Goal: Information Seeking & Learning: Learn about a topic

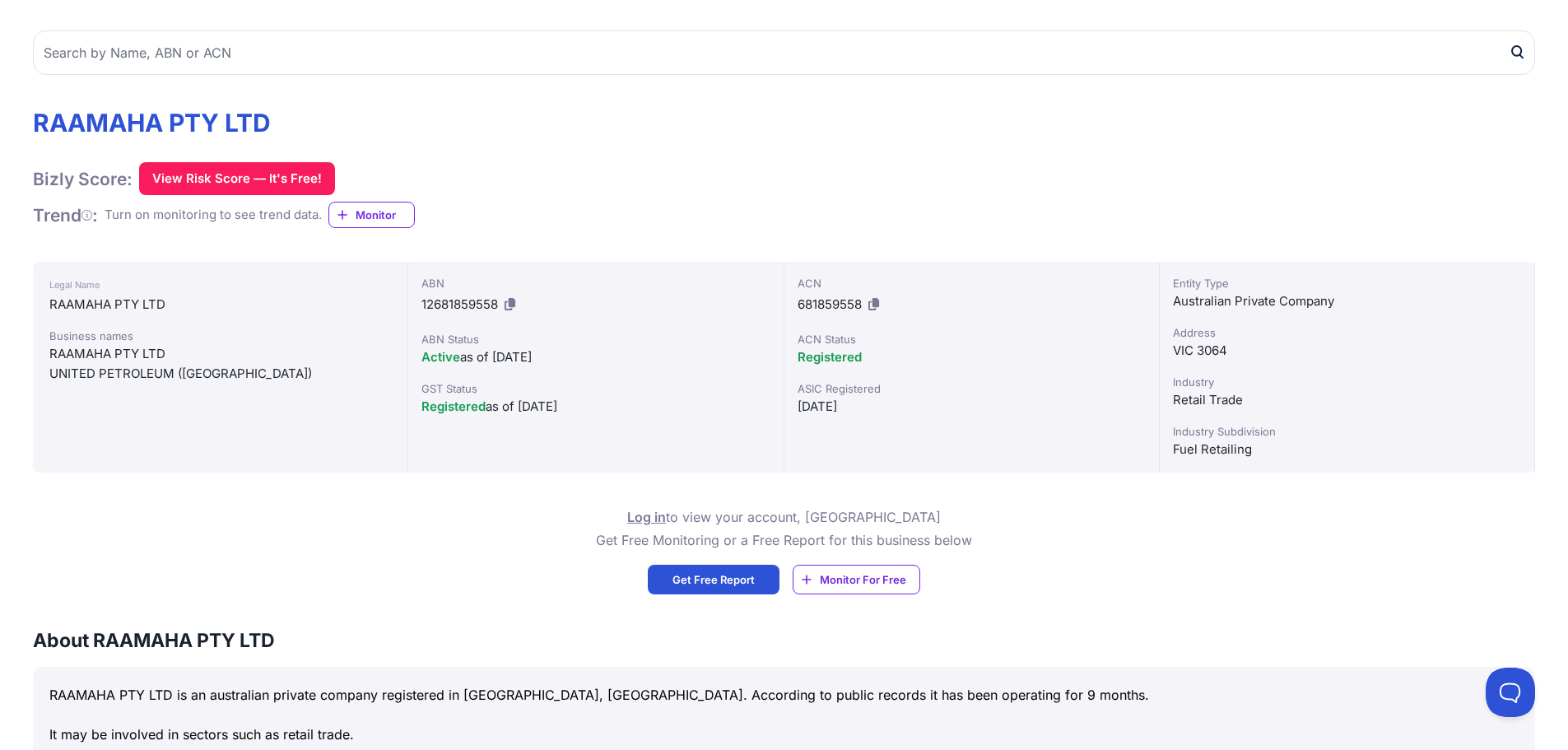
scroll to position [165, 0]
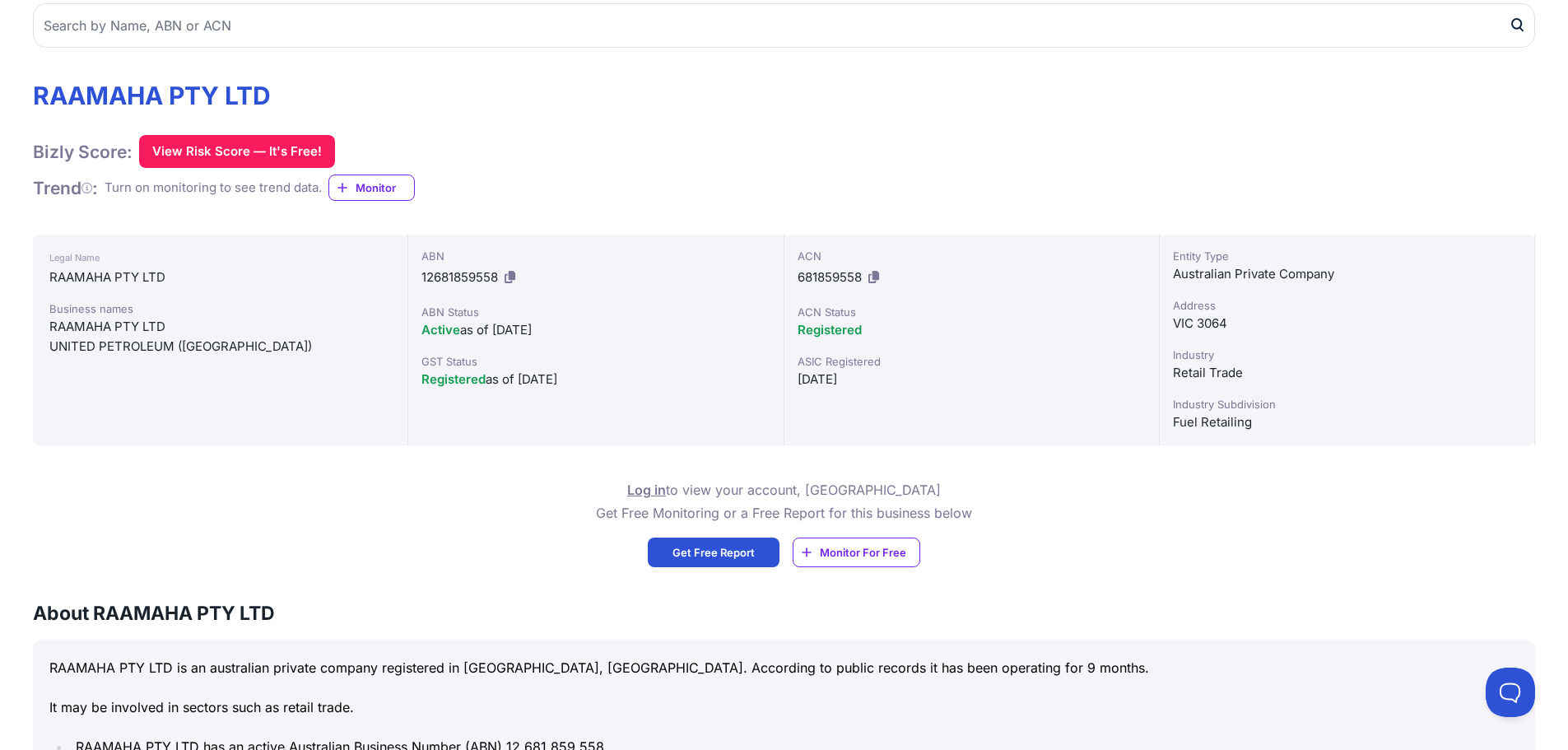
click at [1208, 423] on div "Fuel Retailing" at bounding box center [1346, 422] width 348 height 19
click at [1185, 370] on div "Retail Trade" at bounding box center [1346, 372] width 348 height 19
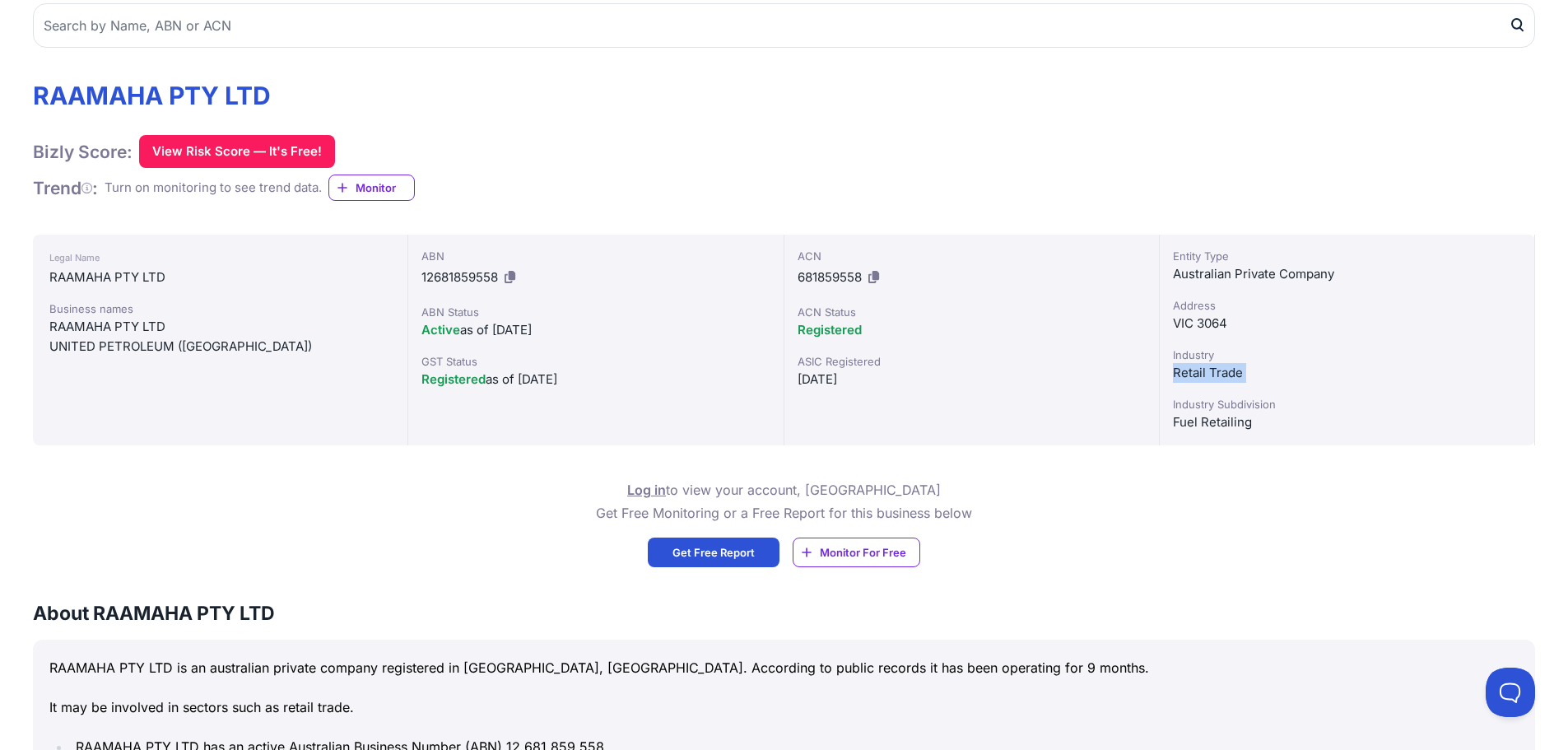
click at [1185, 370] on div "Retail Trade" at bounding box center [1346, 372] width 348 height 19
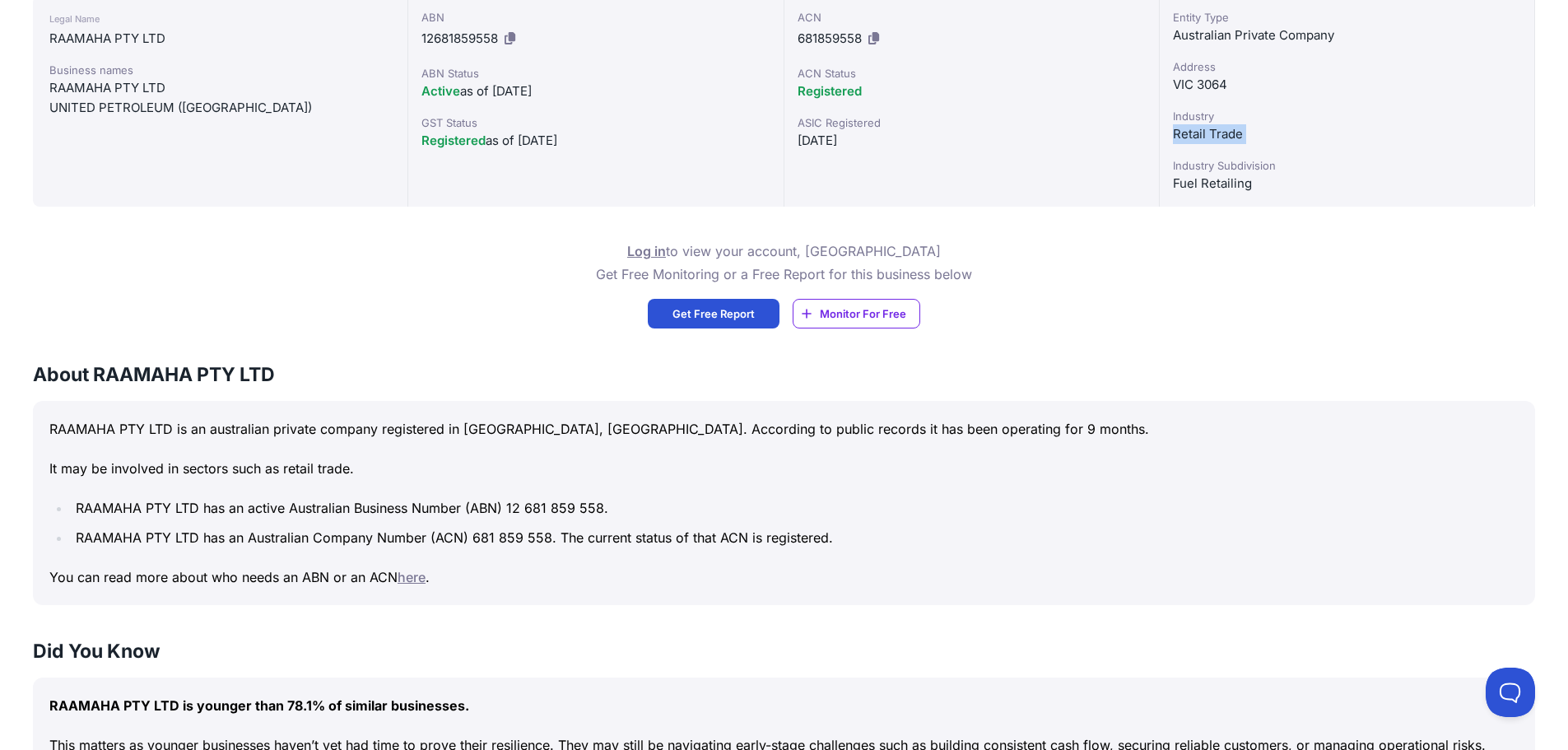
scroll to position [411, 0]
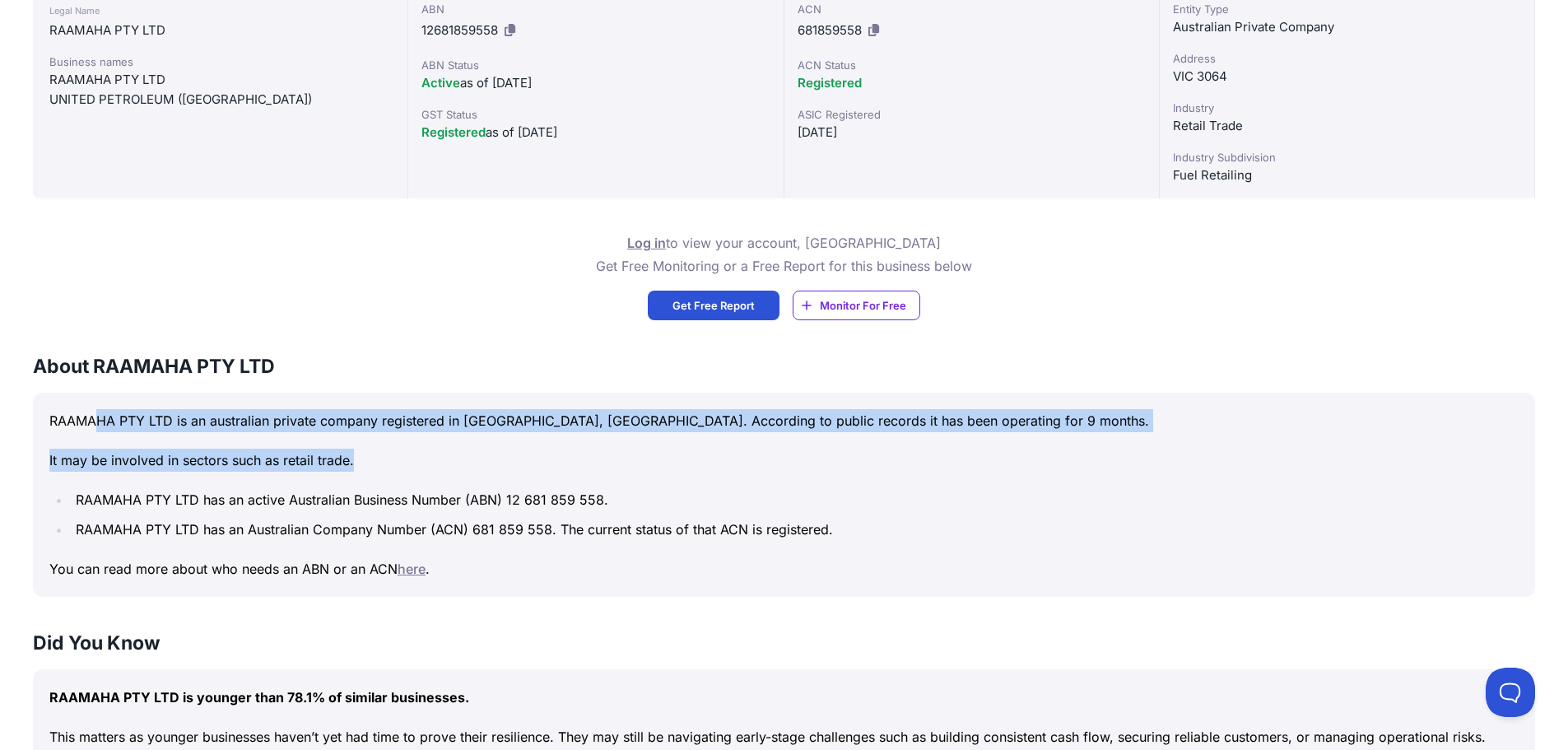
drag, startPoint x: 100, startPoint y: 419, endPoint x: 948, endPoint y: 452, distance: 848.6
click at [948, 452] on div "RAAMAHA PTY LTD is an australian private company registered in [GEOGRAPHIC_DATA…" at bounding box center [784, 494] width 1502 height 204
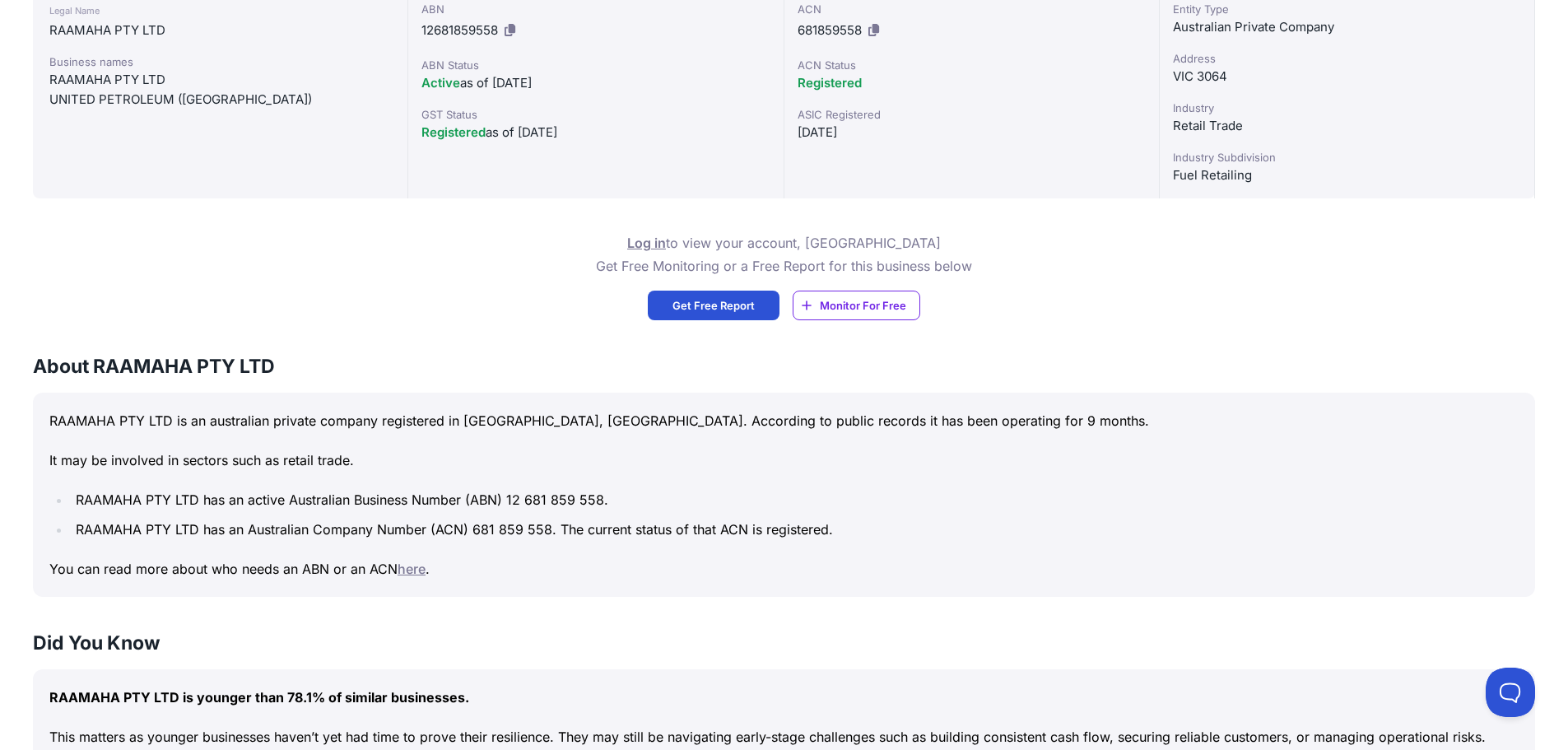
click at [149, 475] on div "RAAMAHA PTY LTD is an australian private company registered in [GEOGRAPHIC_DATA…" at bounding box center [784, 494] width 1502 height 204
drag, startPoint x: 71, startPoint y: 467, endPoint x: 453, endPoint y: 464, distance: 382.0
click at [453, 464] on p "It may be involved in sectors such as retail trade." at bounding box center [784, 460] width 1469 height 23
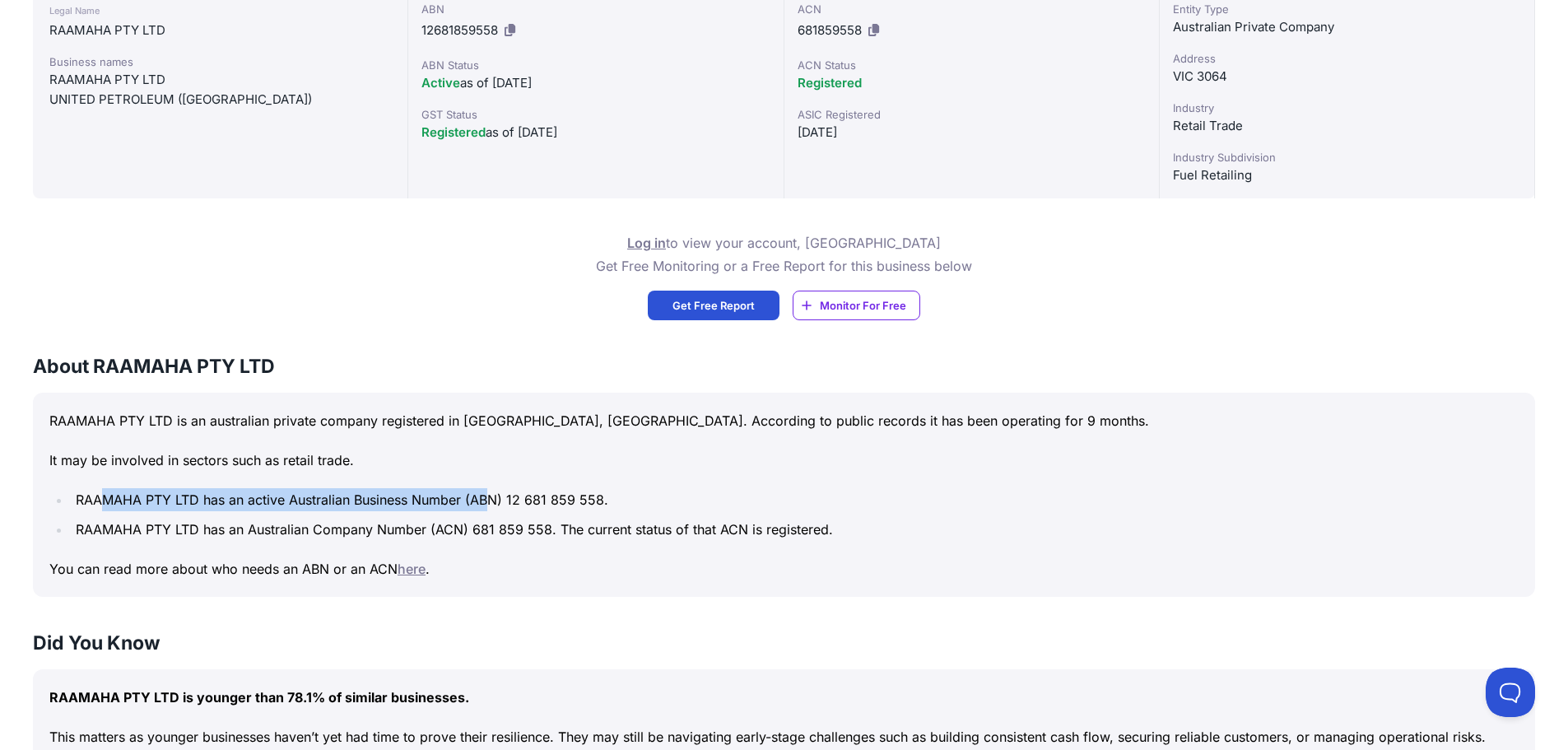
drag, startPoint x: 102, startPoint y: 502, endPoint x: 491, endPoint y: 497, distance: 389.0
click at [491, 497] on li "RAAMAHA PTY LTD has an active Australian Business Number (ABN) 12 681 859 558." at bounding box center [795, 499] width 1448 height 23
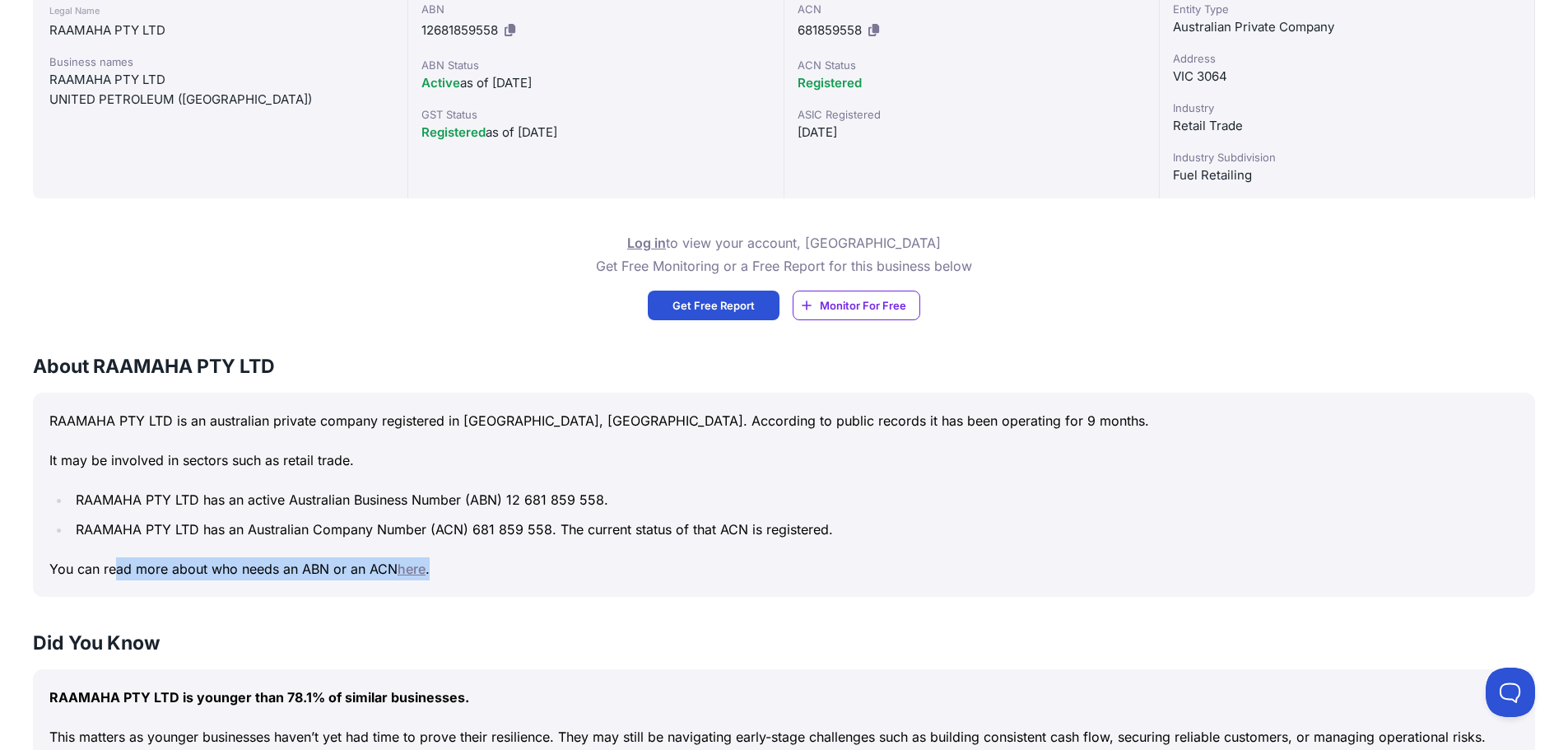
drag, startPoint x: 114, startPoint y: 577, endPoint x: 536, endPoint y: 609, distance: 423.2
click at [518, 578] on p "You can read more about who needs an ABN or an ACN here ." at bounding box center [784, 569] width 1469 height 23
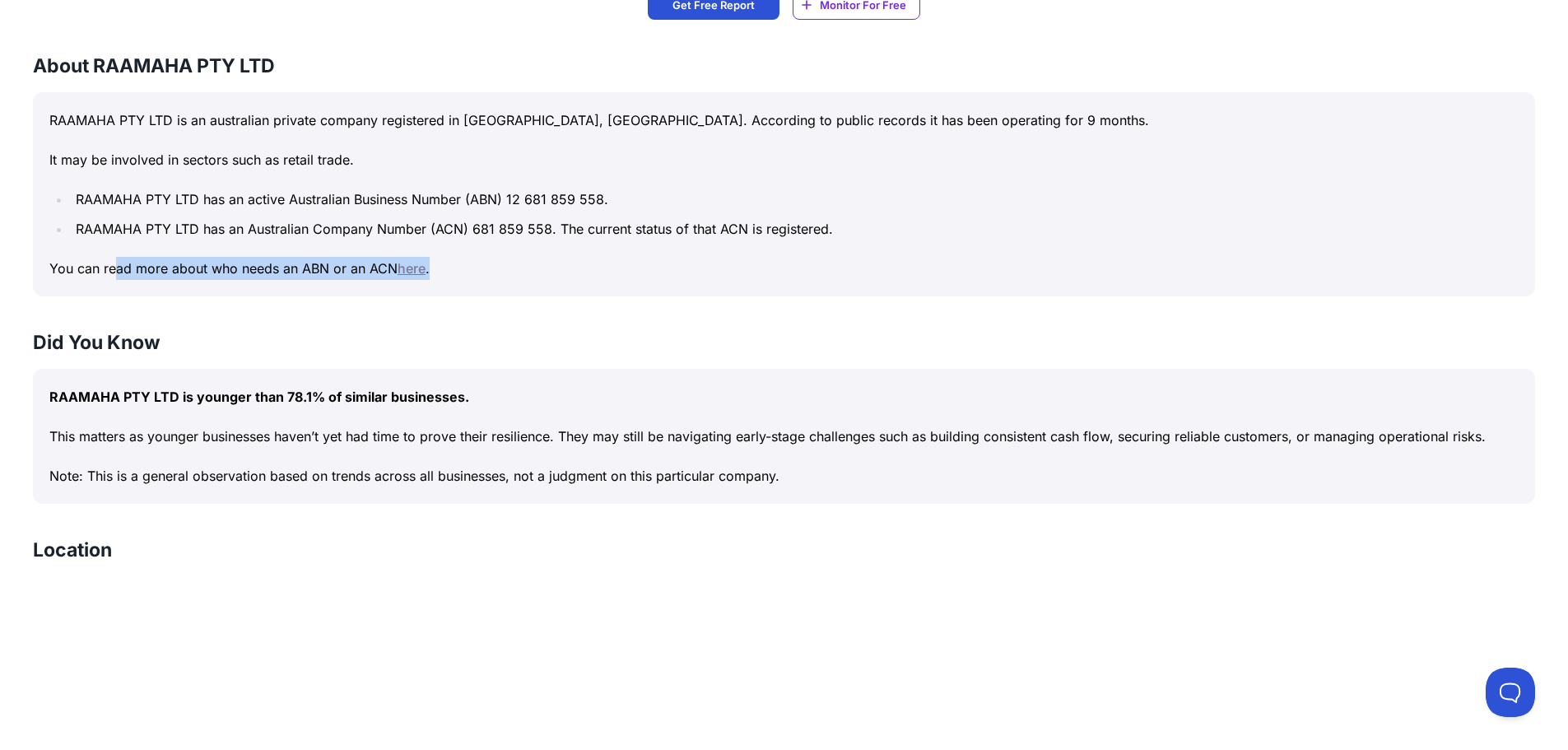
scroll to position [741, 0]
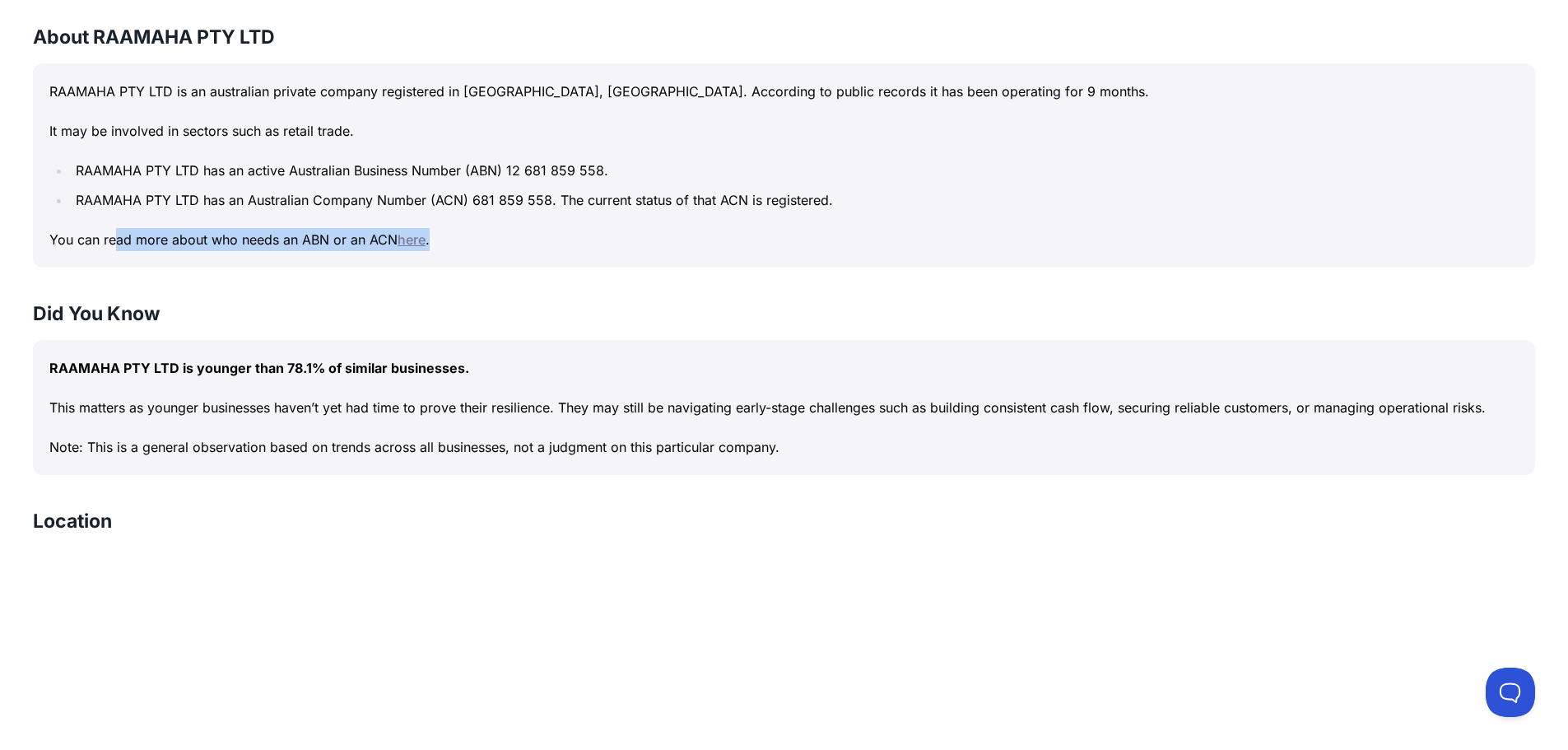
drag, startPoint x: 74, startPoint y: 406, endPoint x: 1499, endPoint y: 400, distance: 1425.0
click at [1499, 400] on p "This matters as younger businesses haven’t yet had time to prove their resilien…" at bounding box center [784, 407] width 1469 height 23
drag, startPoint x: 43, startPoint y: 448, endPoint x: 853, endPoint y: 427, distance: 810.3
click at [852, 427] on div "RAAMAHA PTY LTD is younger than 78.1% of similar businesses. This matters as yo…" at bounding box center [784, 408] width 1502 height 135
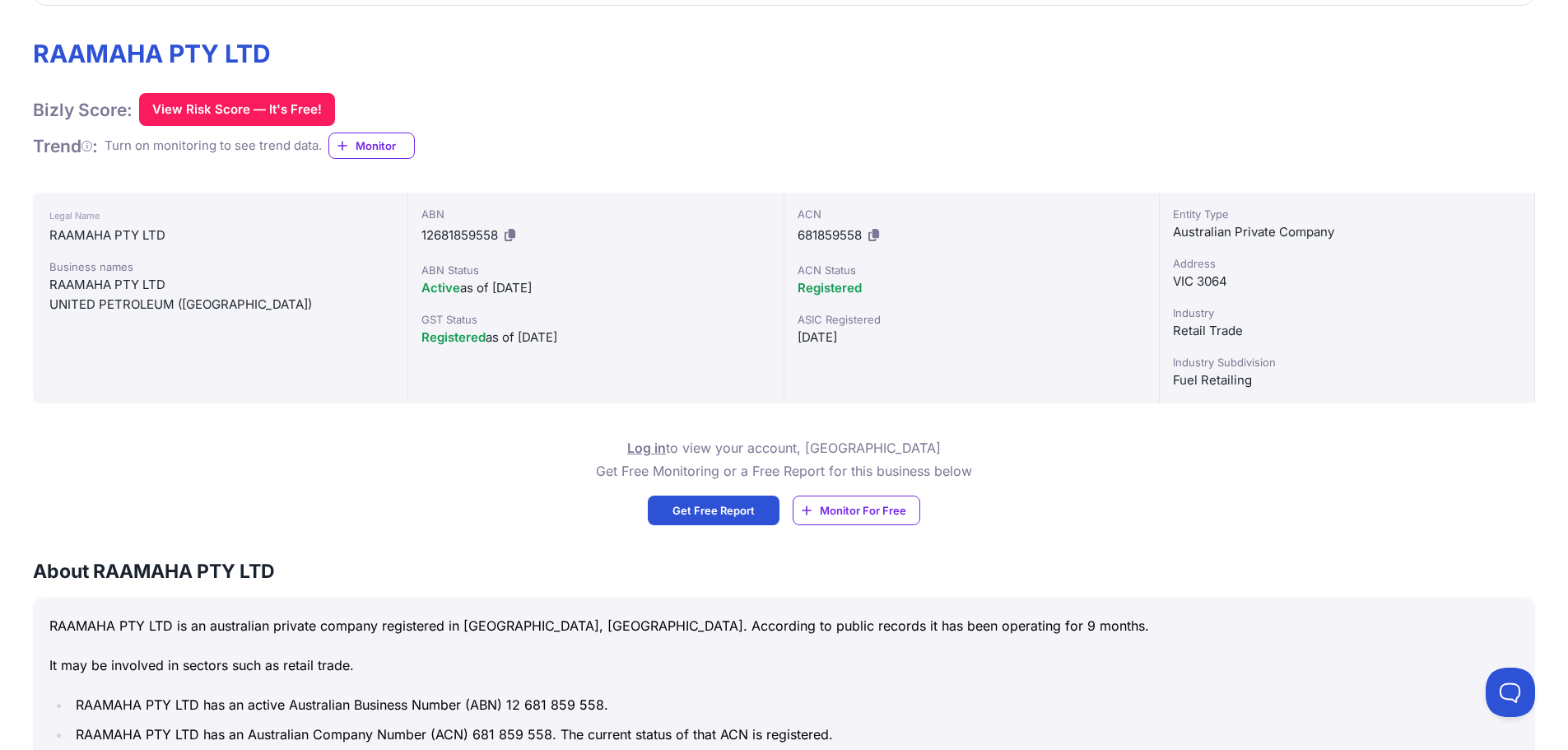
scroll to position [0, 0]
